Goal: Information Seeking & Learning: Check status

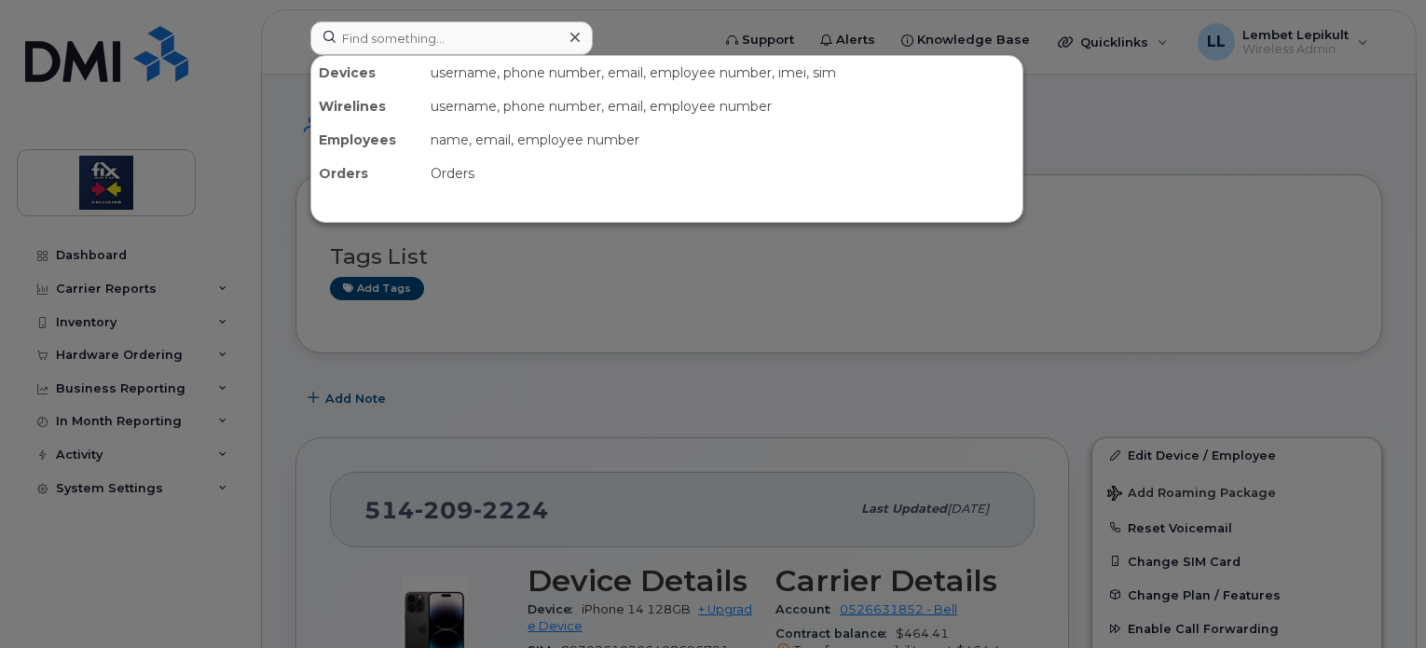
scroll to position [365, 0]
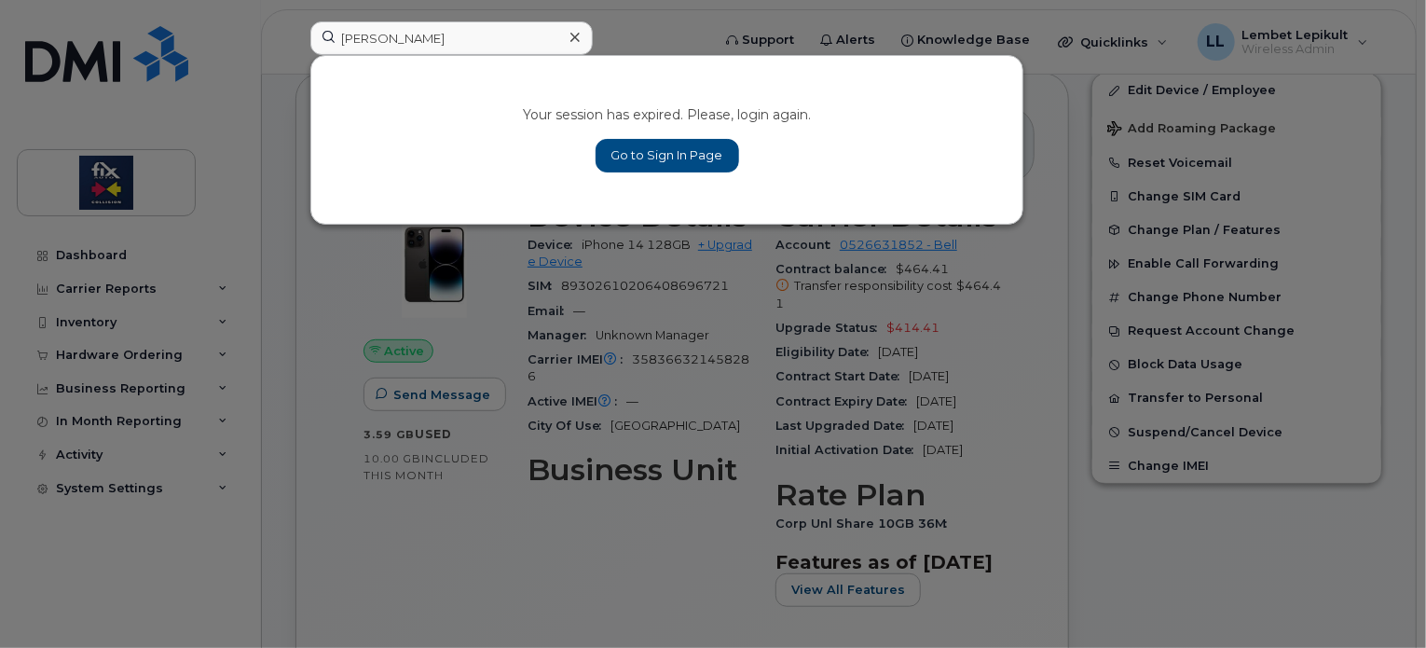
type input "[PERSON_NAME]"
click at [680, 165] on link "Go to Sign In Page" at bounding box center [668, 156] width 144 height 34
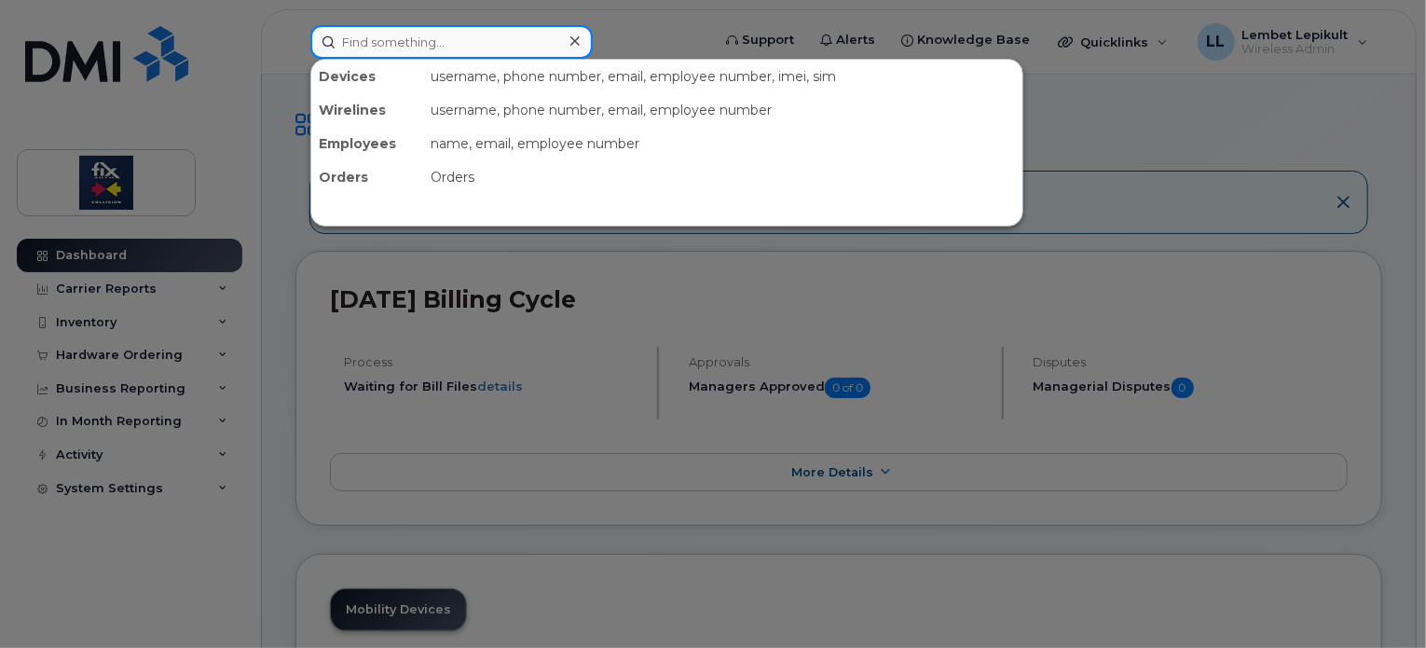
click at [434, 40] on input at bounding box center [451, 42] width 282 height 34
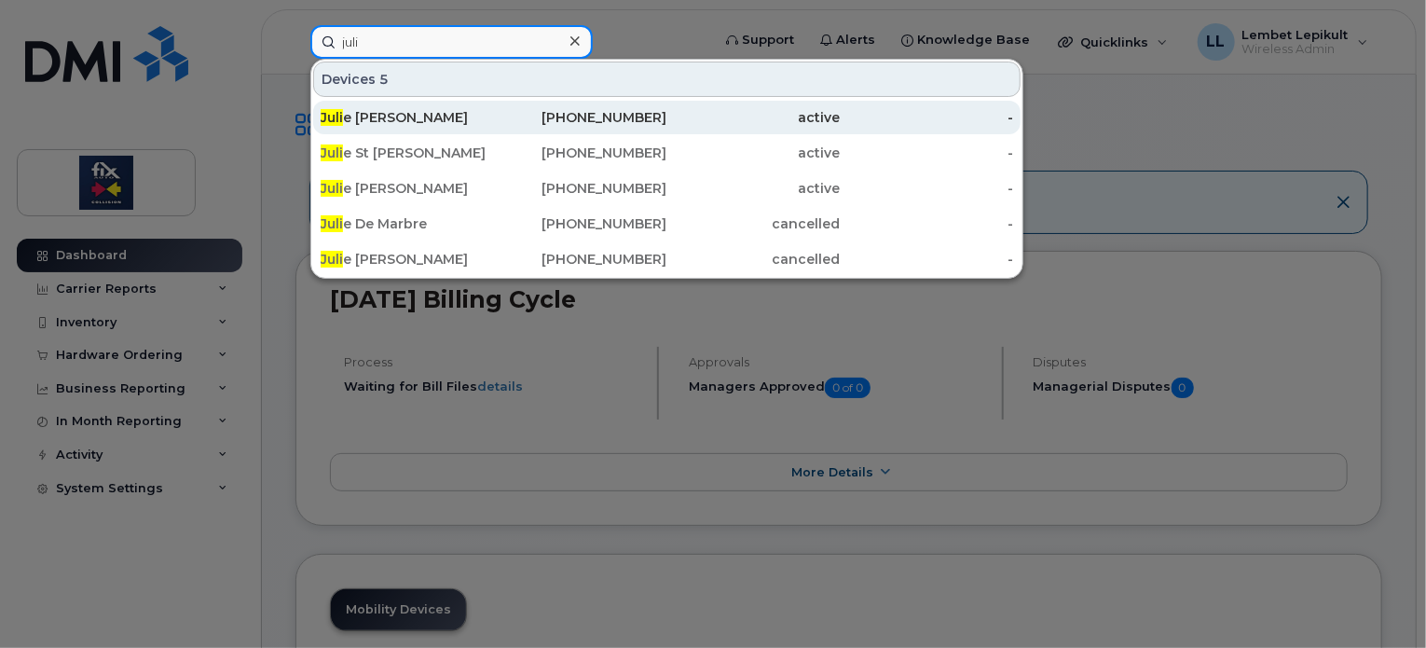
type input "juli"
click at [391, 108] on div "Juli e Warren" at bounding box center [407, 117] width 173 height 19
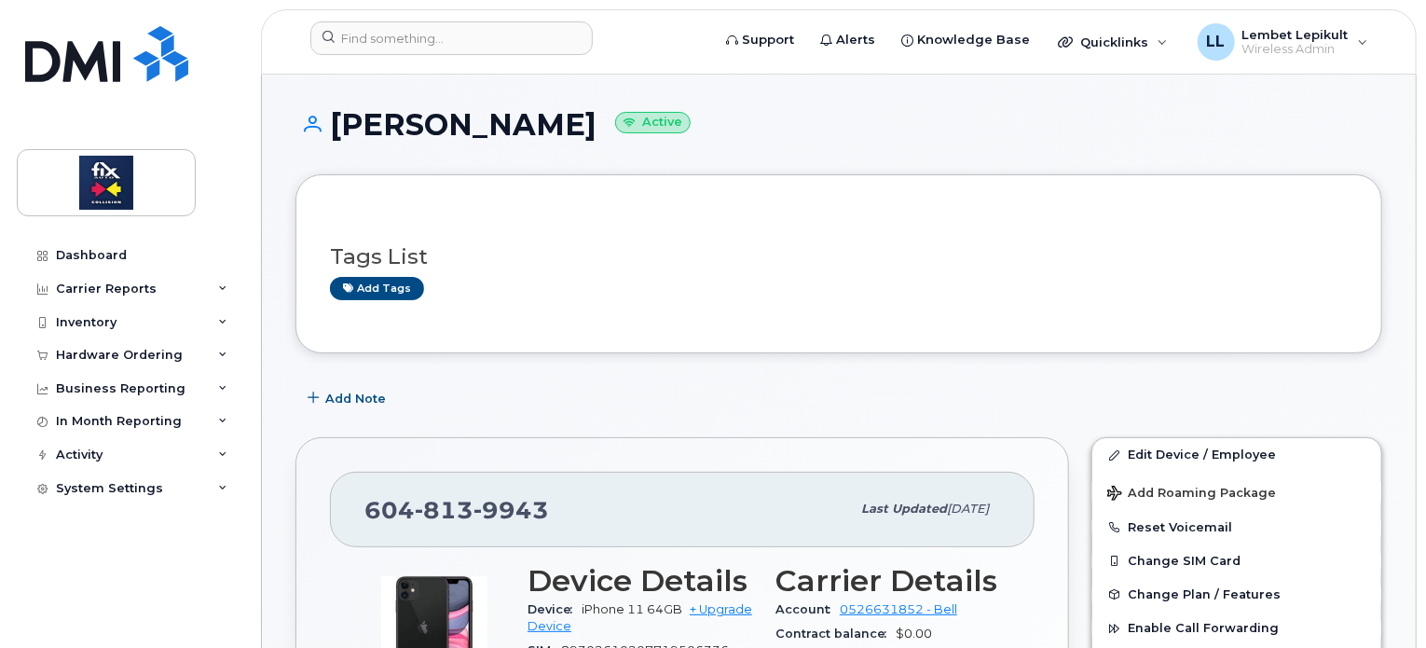
click at [1370, 141] on div "Julie Warren Active" at bounding box center [839, 141] width 1087 height 66
click at [373, 48] on input at bounding box center [451, 38] width 282 height 34
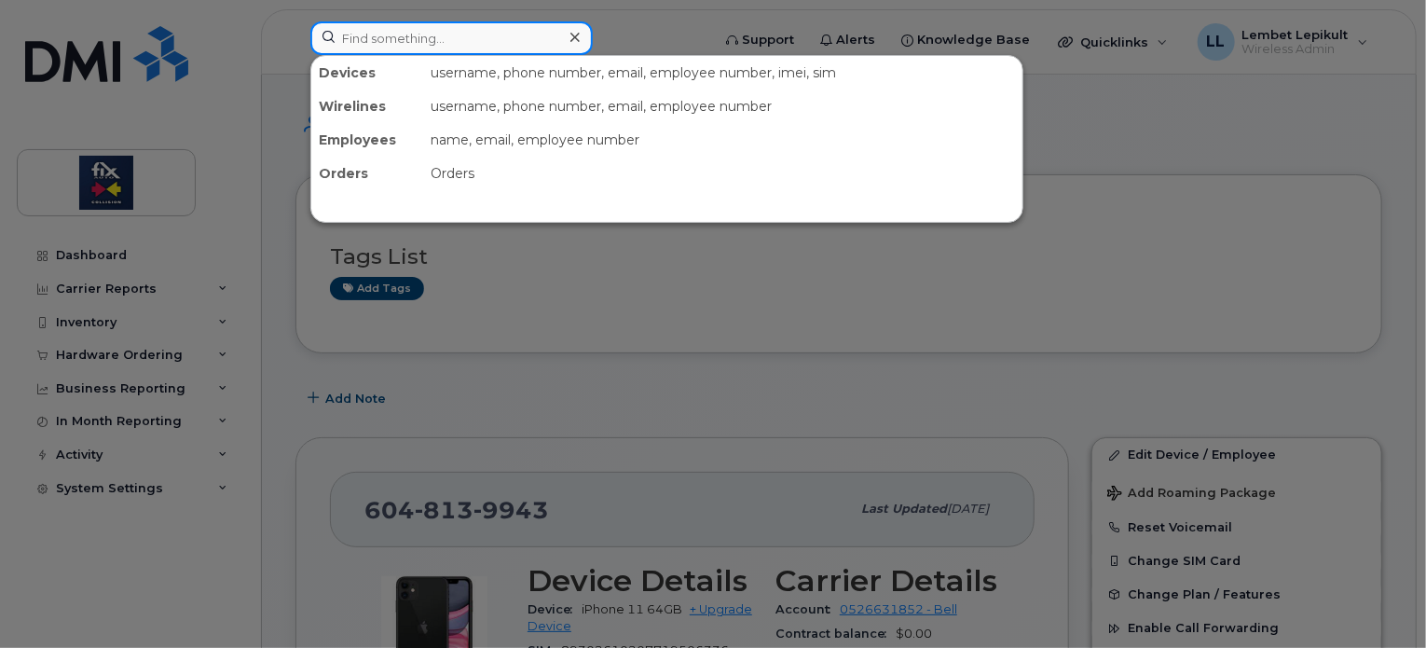
paste input "353625280032241"
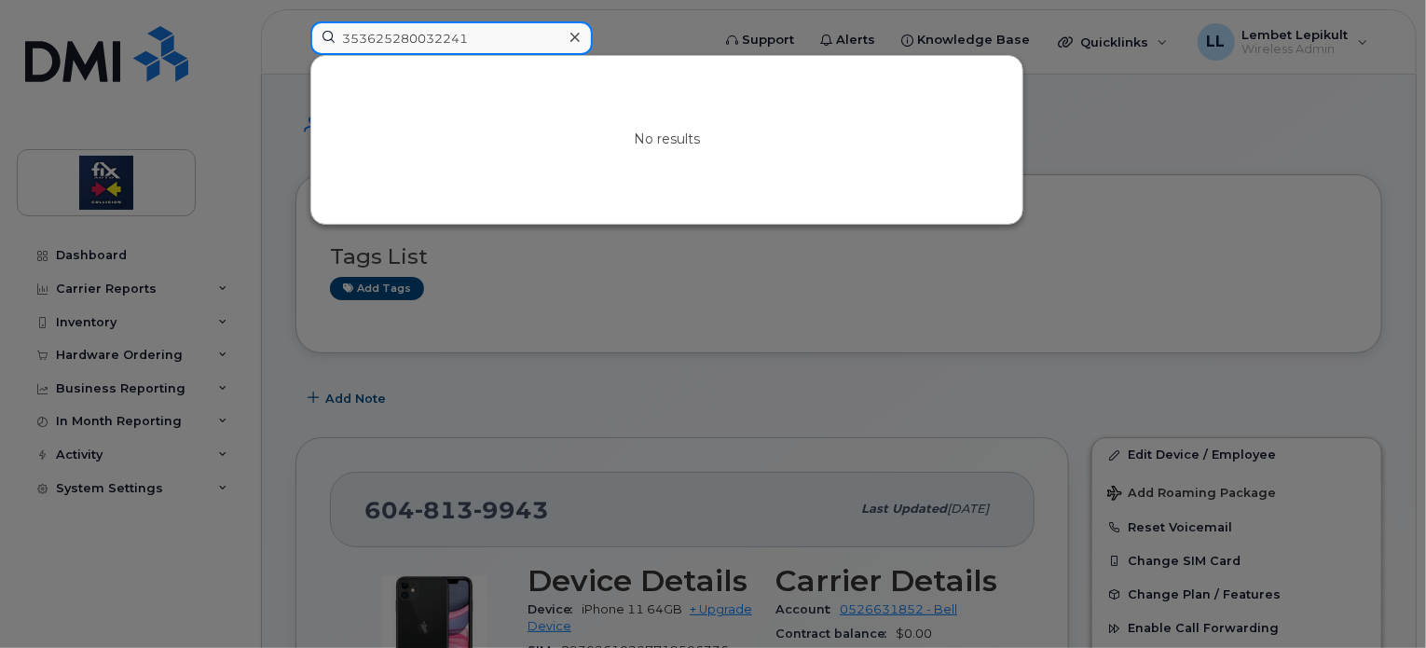
type input "353625280032241"
click at [582, 37] on div at bounding box center [574, 37] width 27 height 27
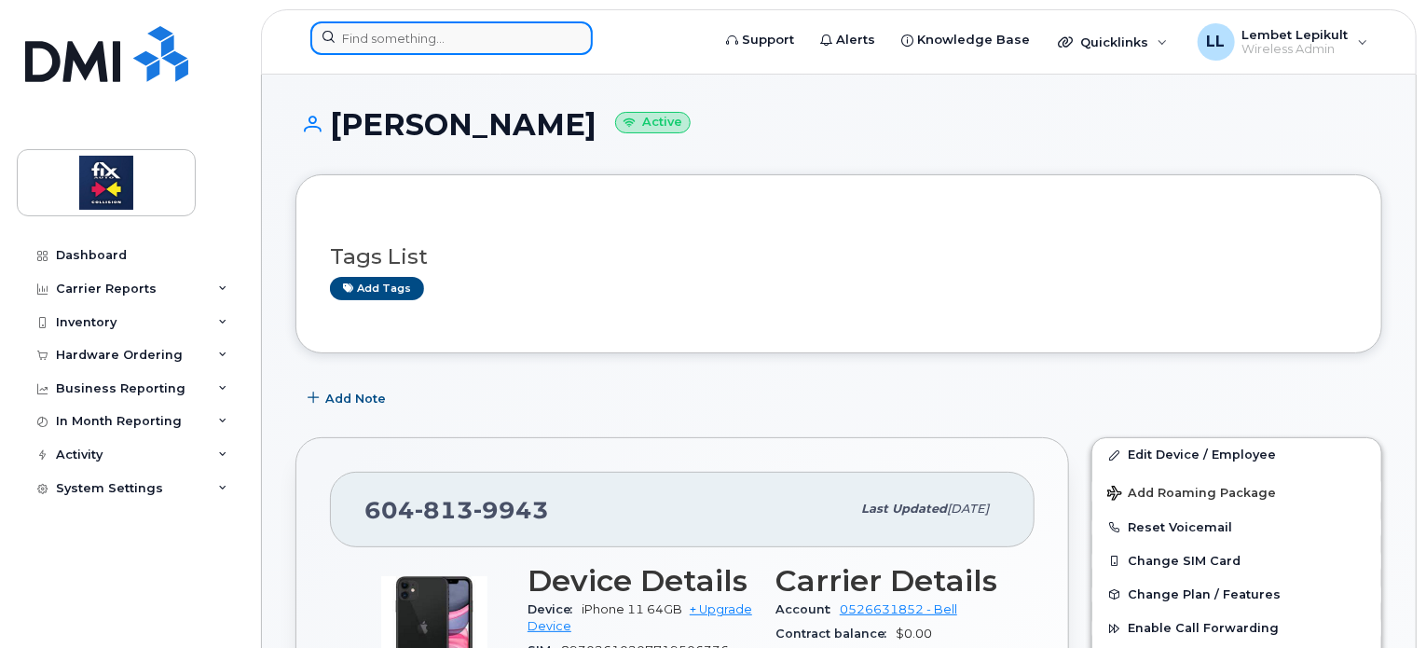
click at [442, 40] on input at bounding box center [451, 38] width 282 height 34
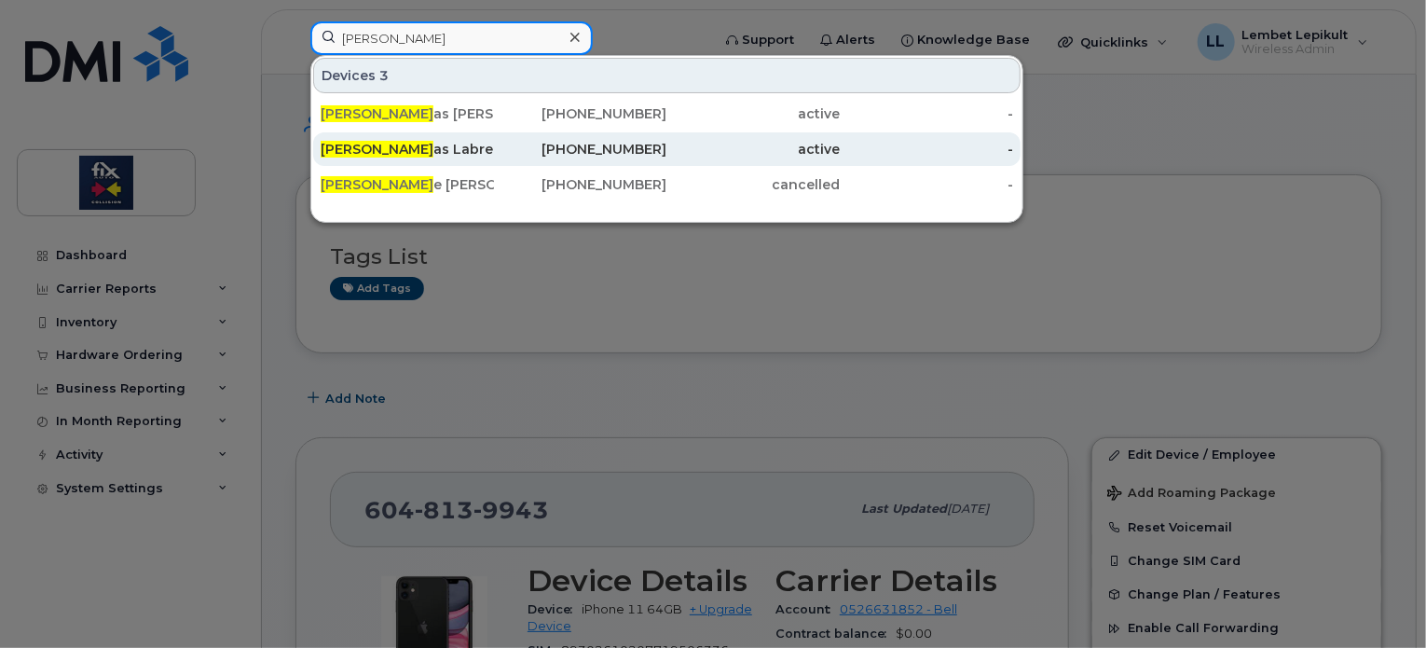
type input "nicol"
click at [401, 152] on div "Nicol as Labre" at bounding box center [407, 149] width 173 height 19
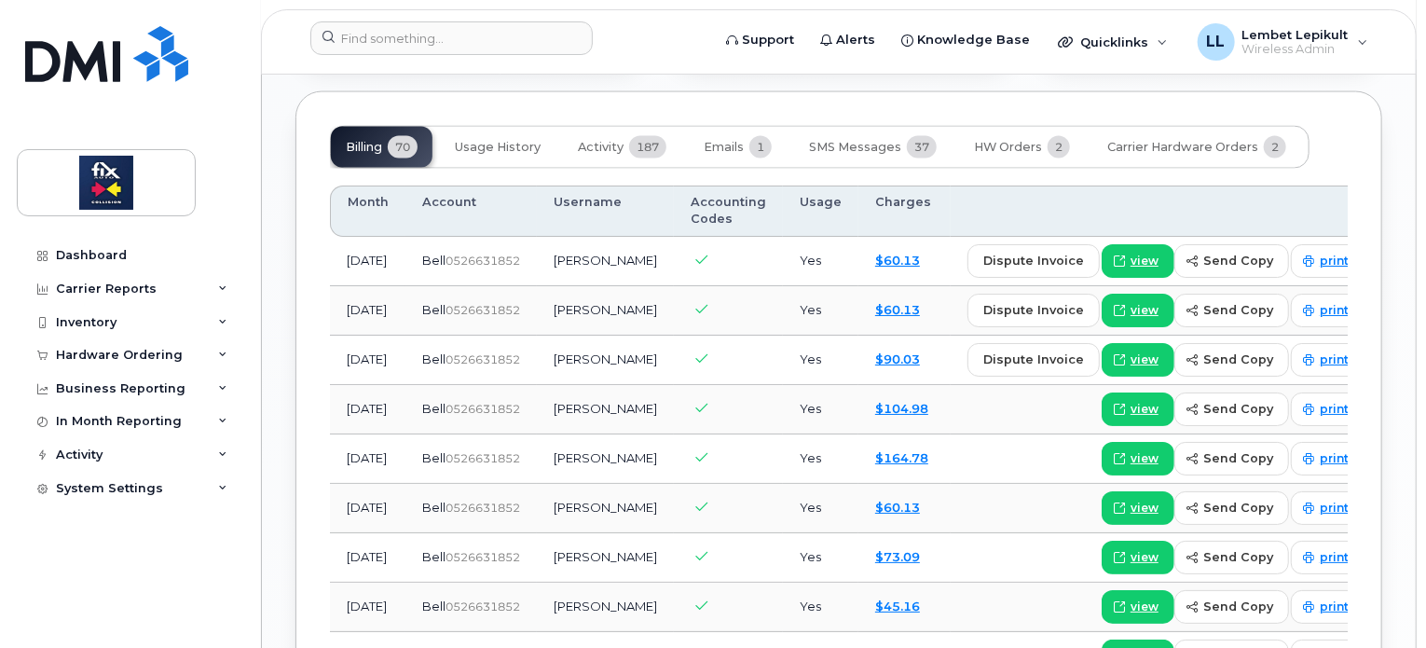
scroll to position [1508, 0]
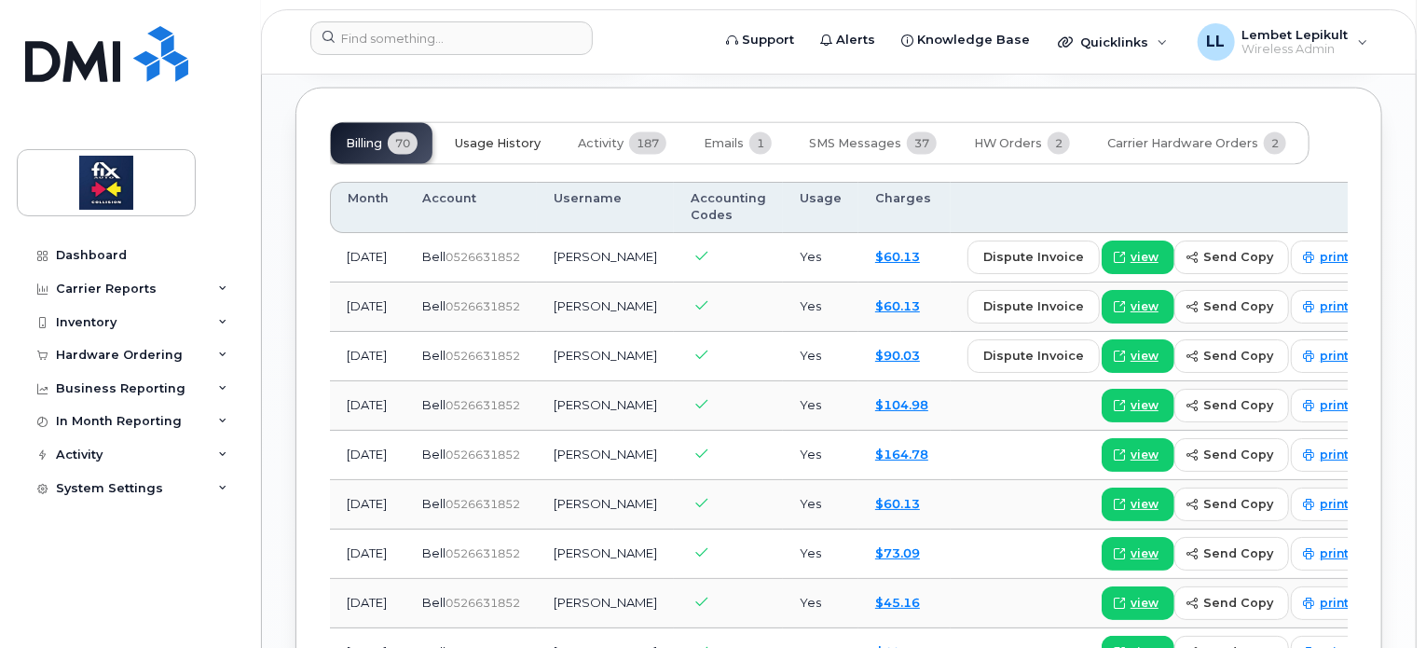
click at [503, 151] on span "Usage History" at bounding box center [498, 143] width 86 height 15
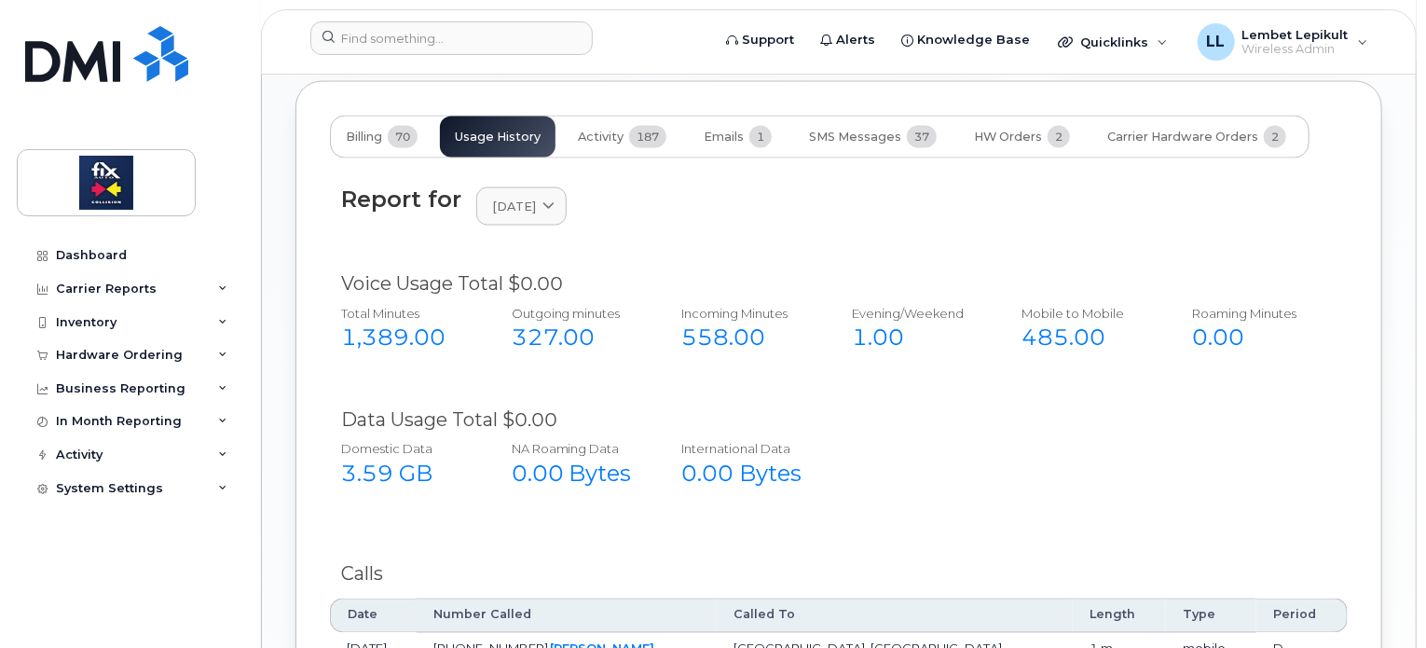
scroll to position [1503, 0]
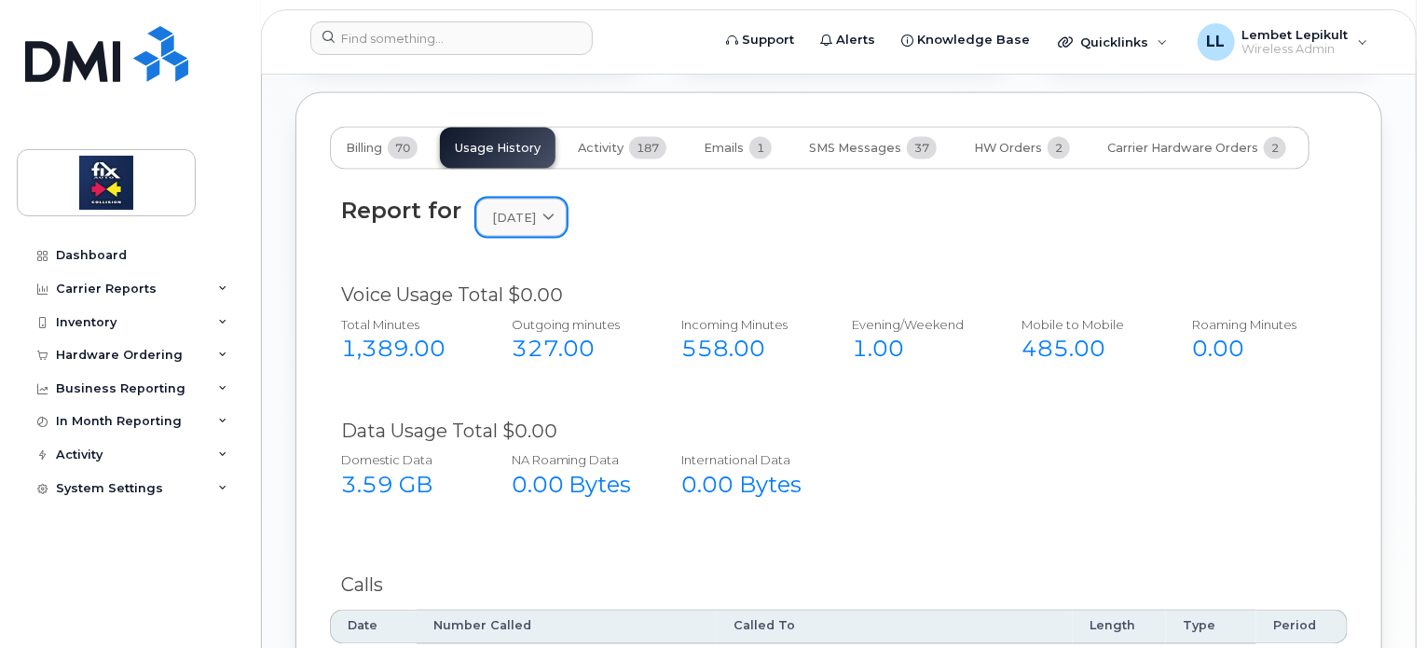
click at [533, 227] on span "[DATE]" at bounding box center [514, 218] width 44 height 18
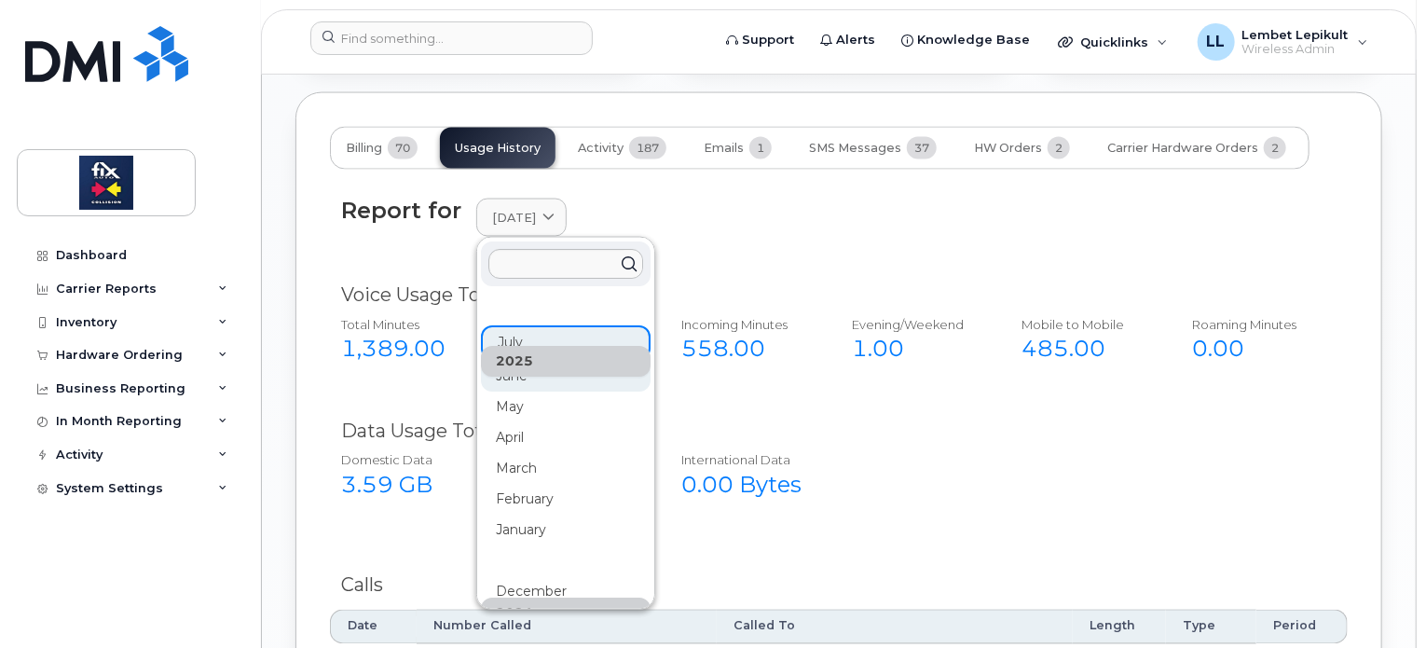
click at [537, 515] on div "June" at bounding box center [566, 530] width 170 height 31
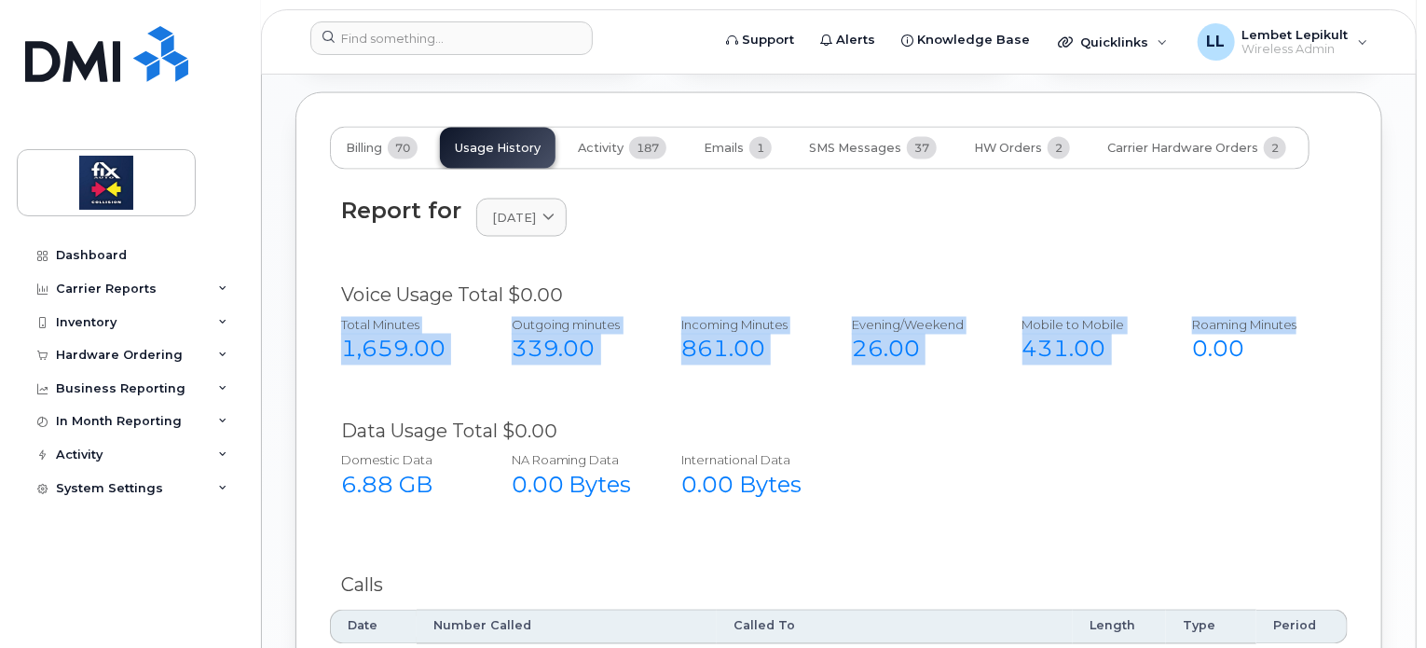
drag, startPoint x: 1425, startPoint y: 324, endPoint x: 1427, endPoint y: 356, distance: 32.7
click at [1425, 356] on html "Support Alerts Knowledge Base Quicklinks Suspend / Cancel Device Change SIM Car…" at bounding box center [713, 104] width 1426 height 3215
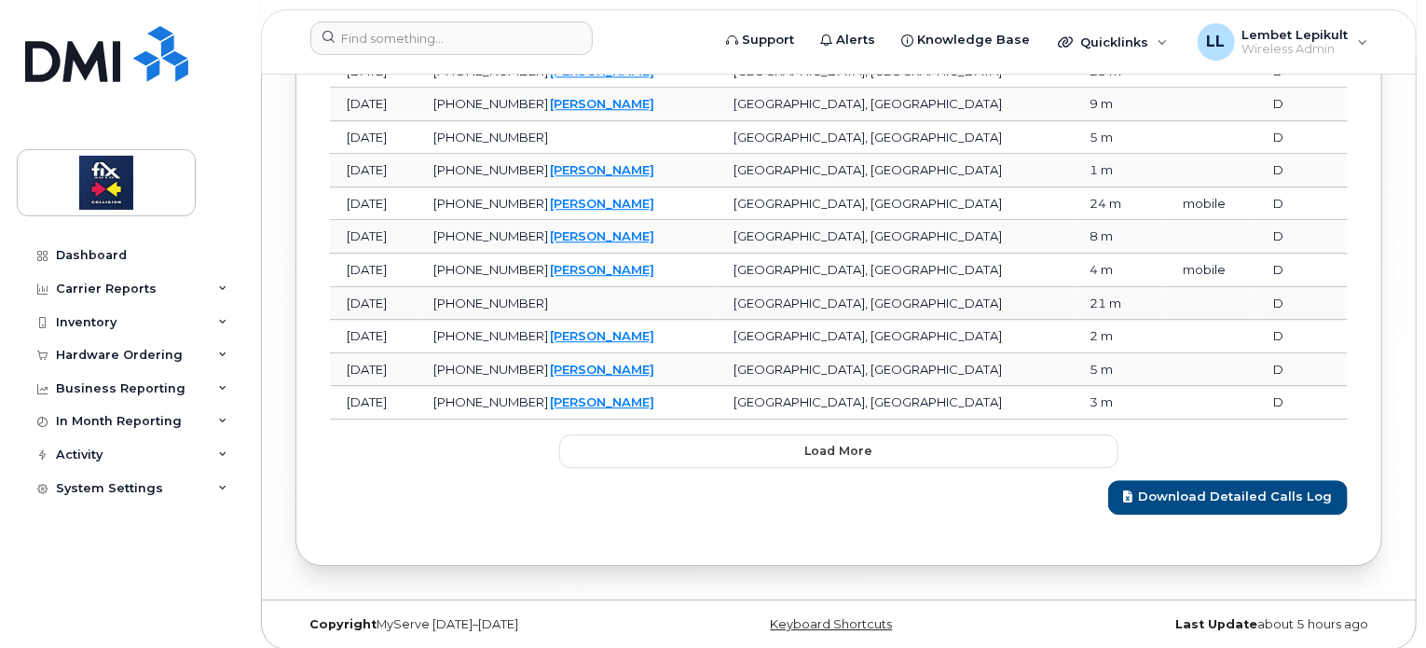
scroll to position [2560, 0]
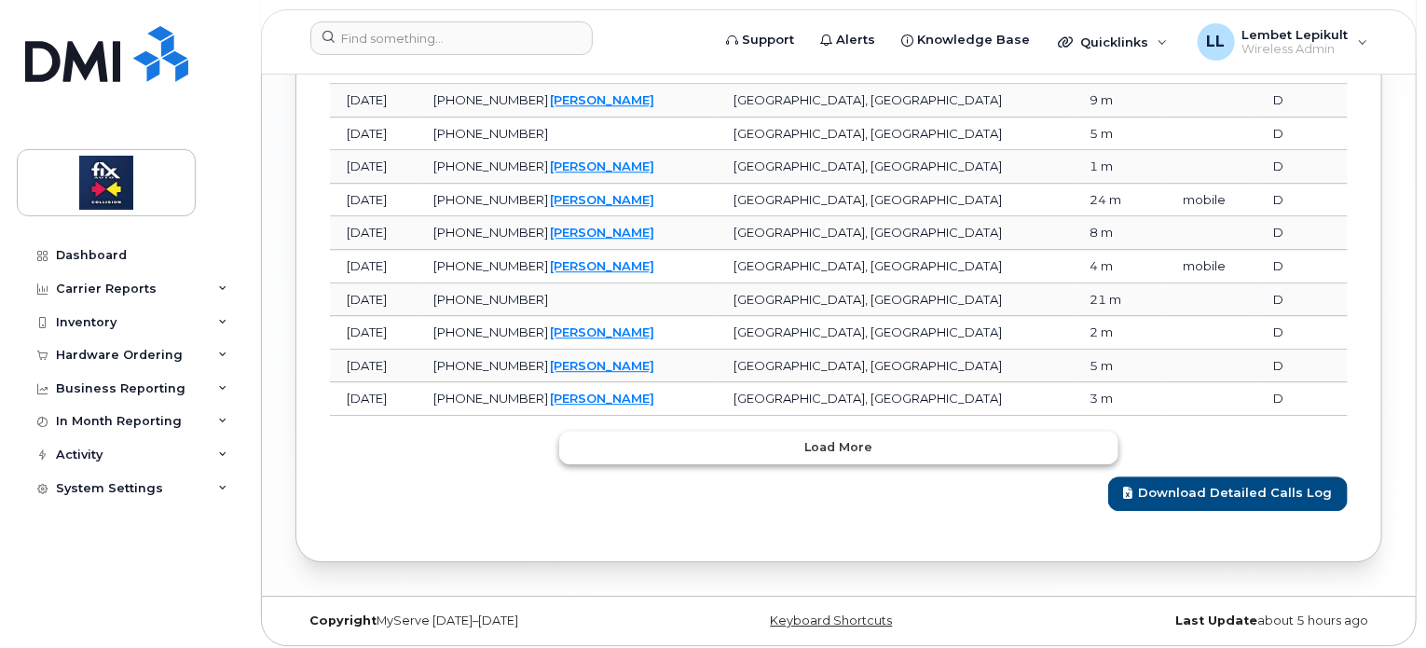
click at [833, 456] on span "Load more" at bounding box center [839, 447] width 68 height 18
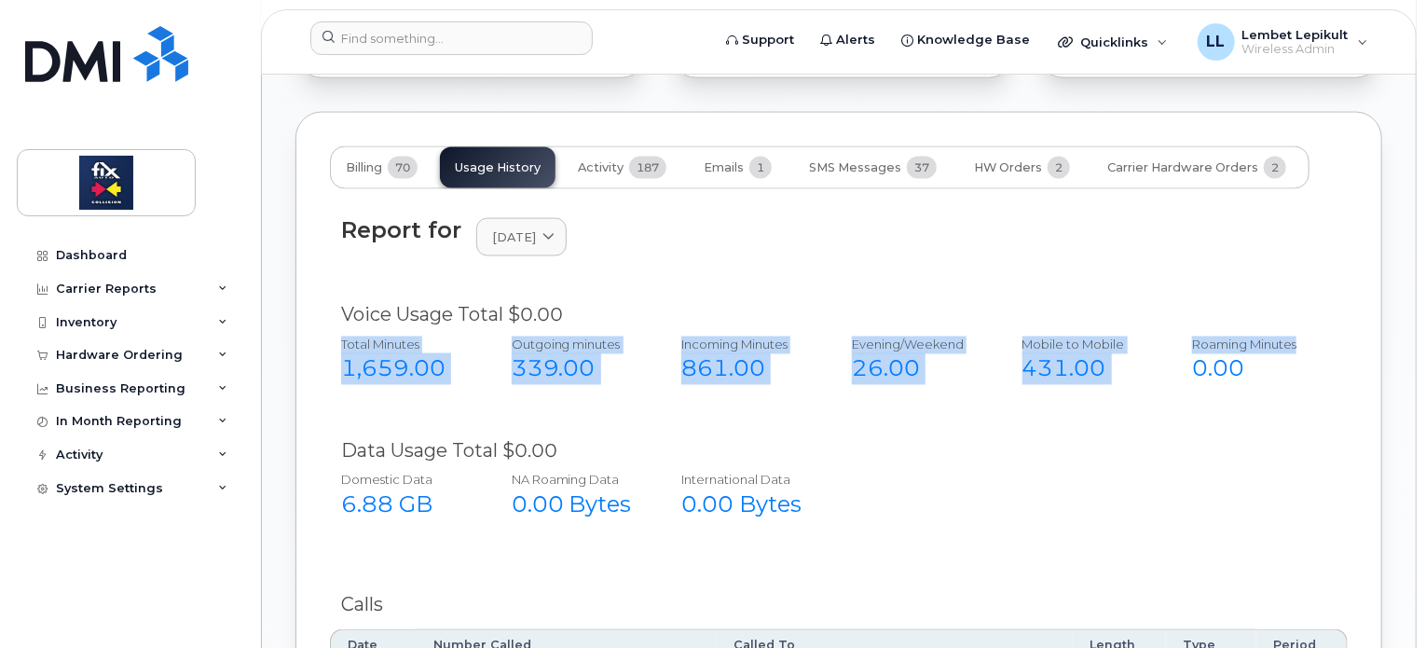
scroll to position [1475, 0]
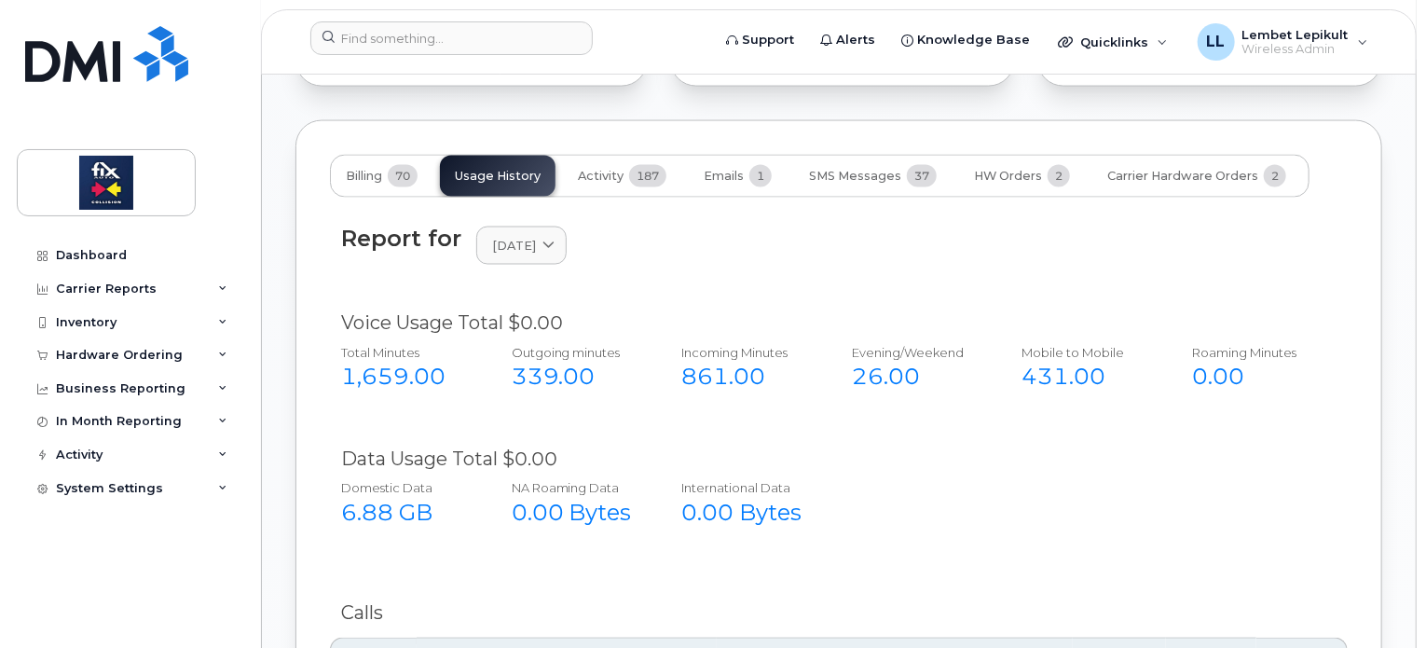
click at [662, 299] on div "Report for June 2025 2025 July June May April March February January 2024 Decem…" at bounding box center [839, 256] width 1018 height 85
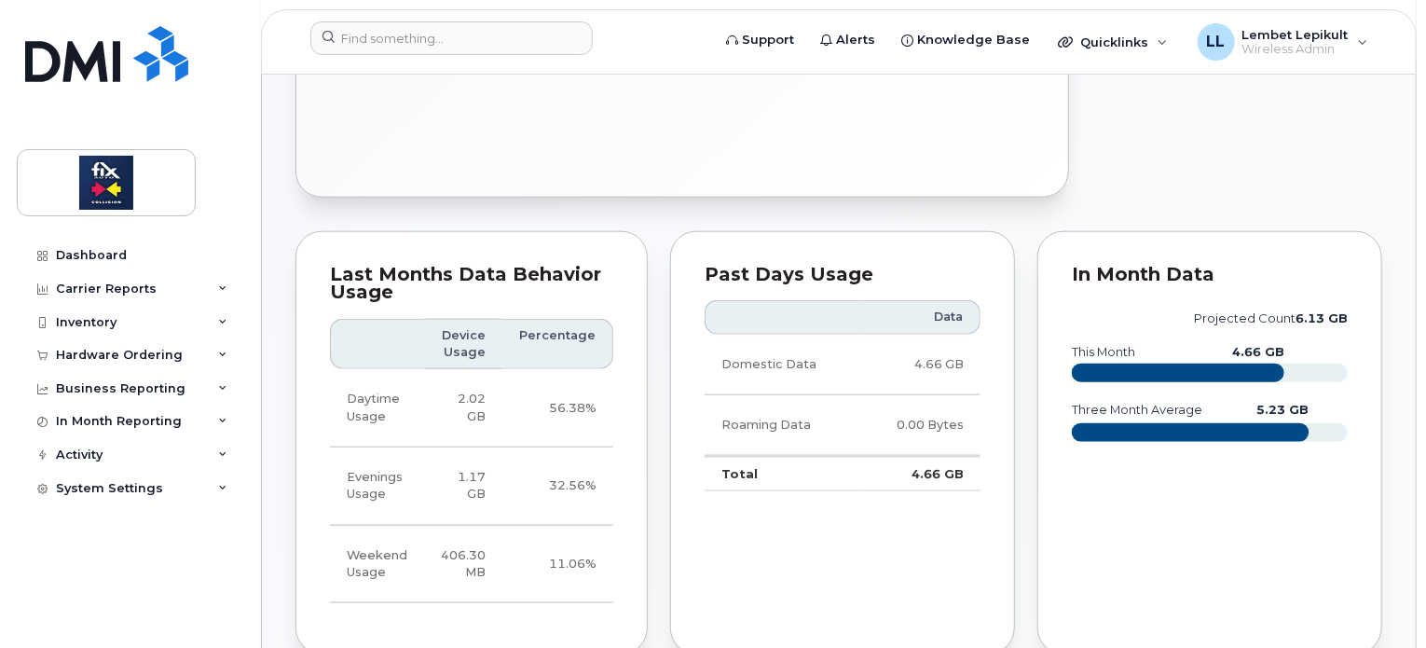
scroll to position [340, 0]
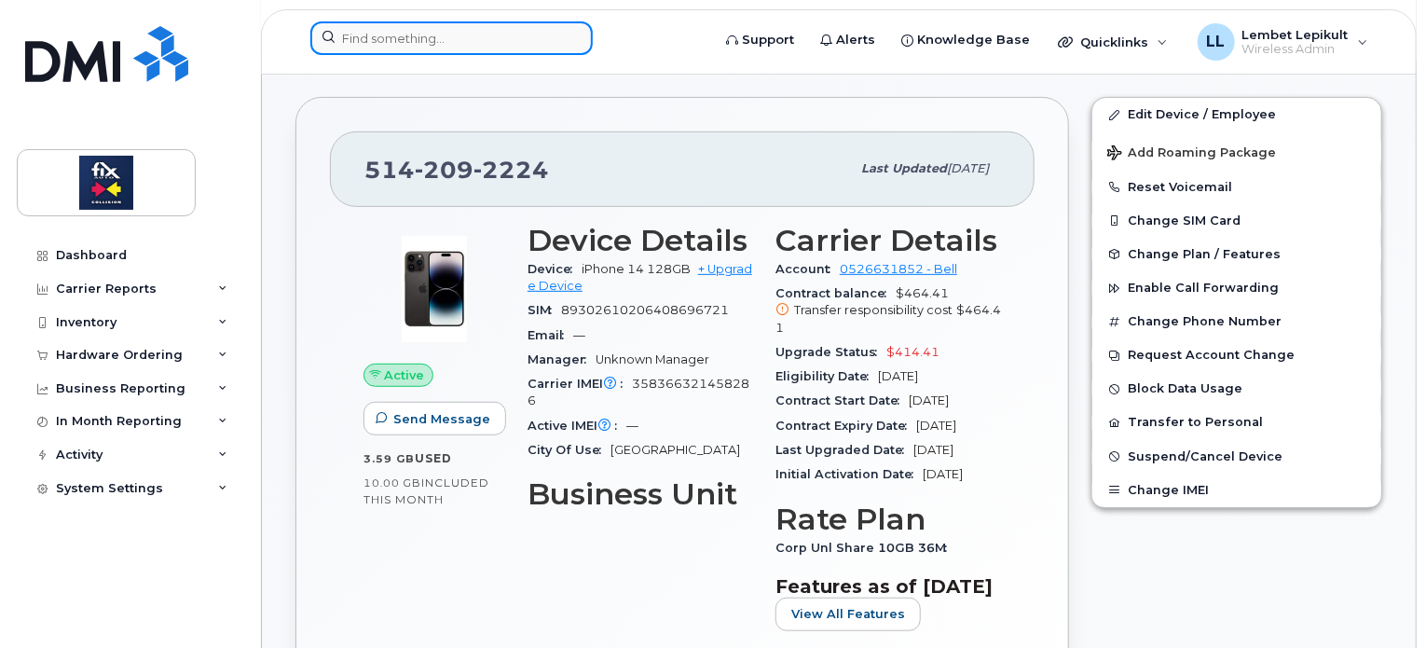
click at [378, 40] on input at bounding box center [451, 38] width 282 height 34
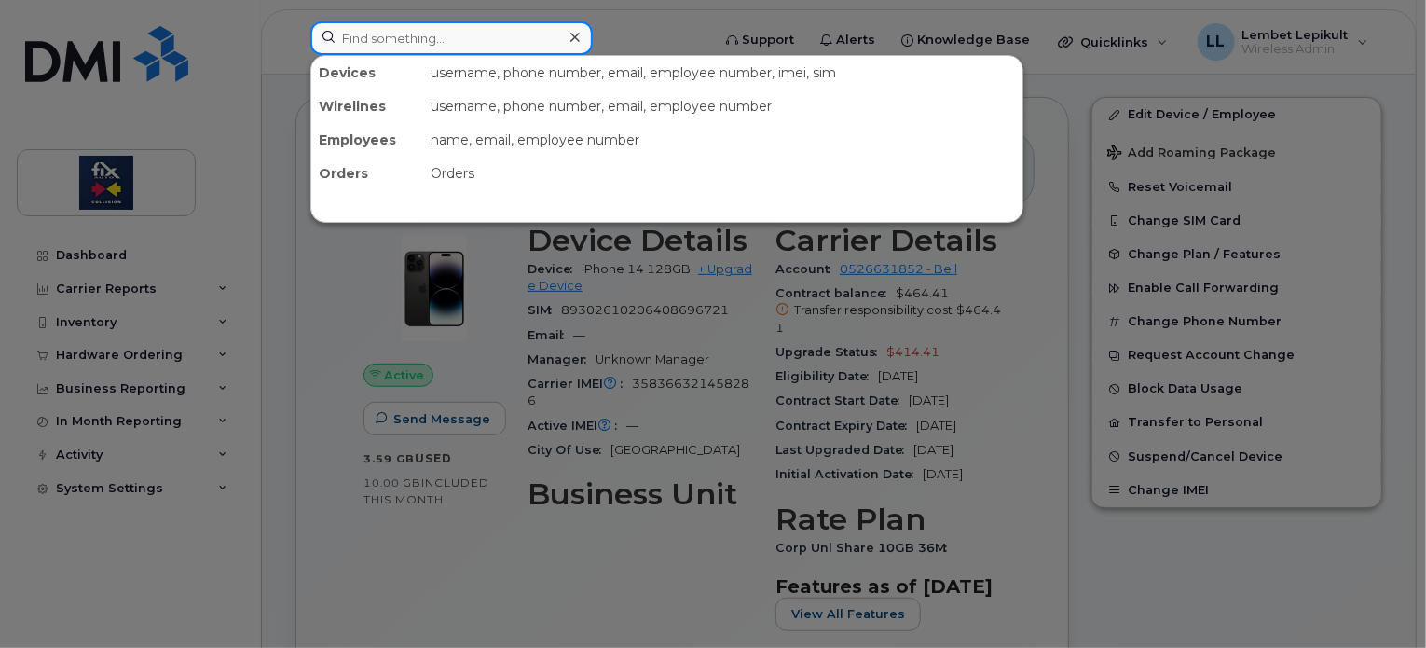
paste input "5142092224"
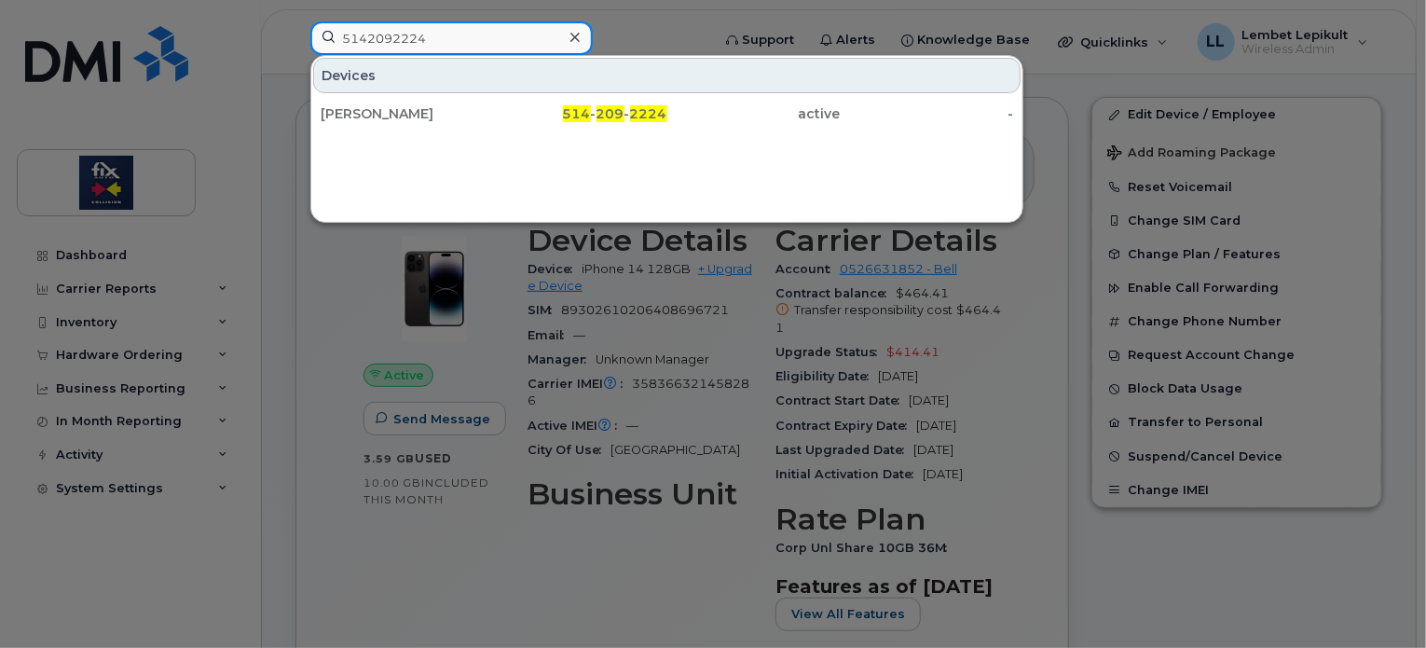
type input "5142092224"
